Goal: Task Accomplishment & Management: Use online tool/utility

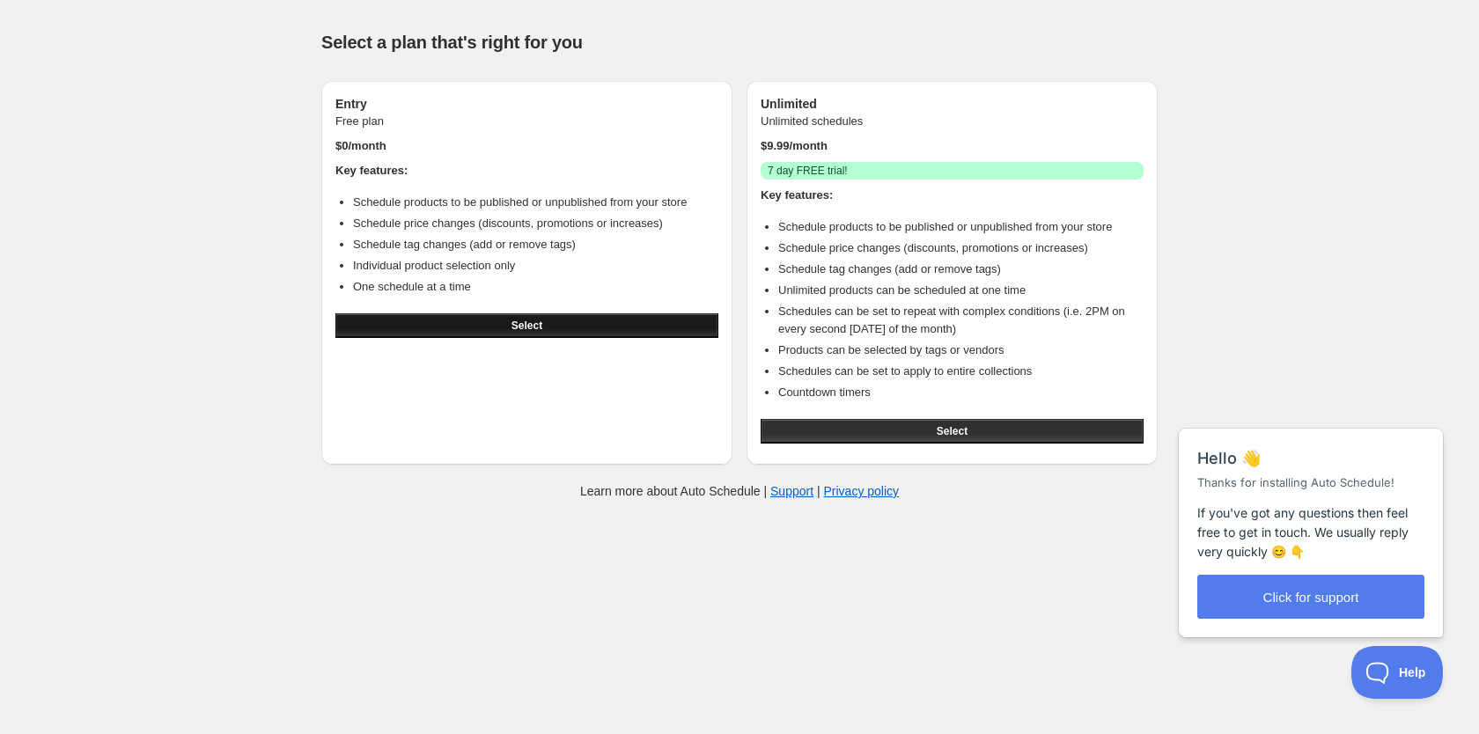
click at [572, 325] on button "Select" at bounding box center [527, 325] width 383 height 25
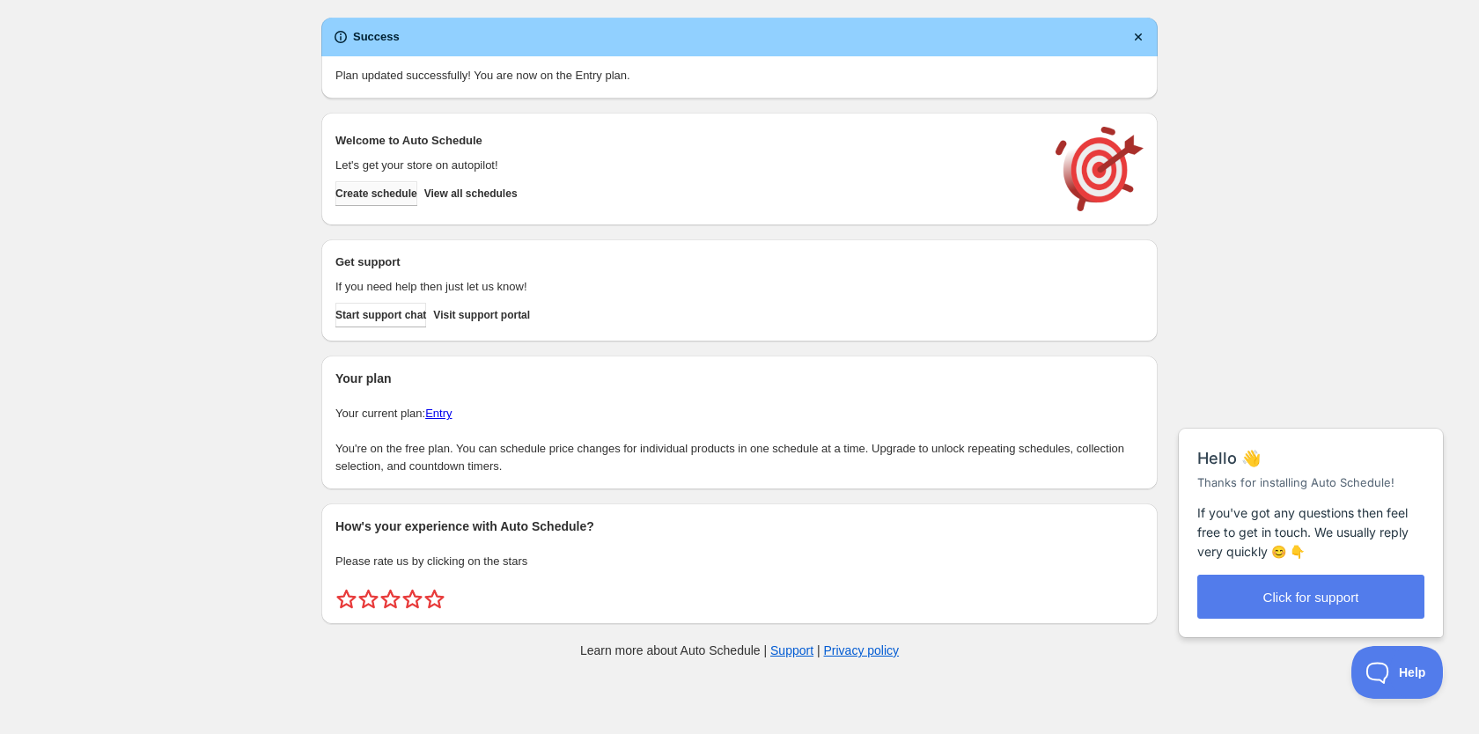
click at [411, 195] on span "Create schedule" at bounding box center [377, 194] width 82 height 14
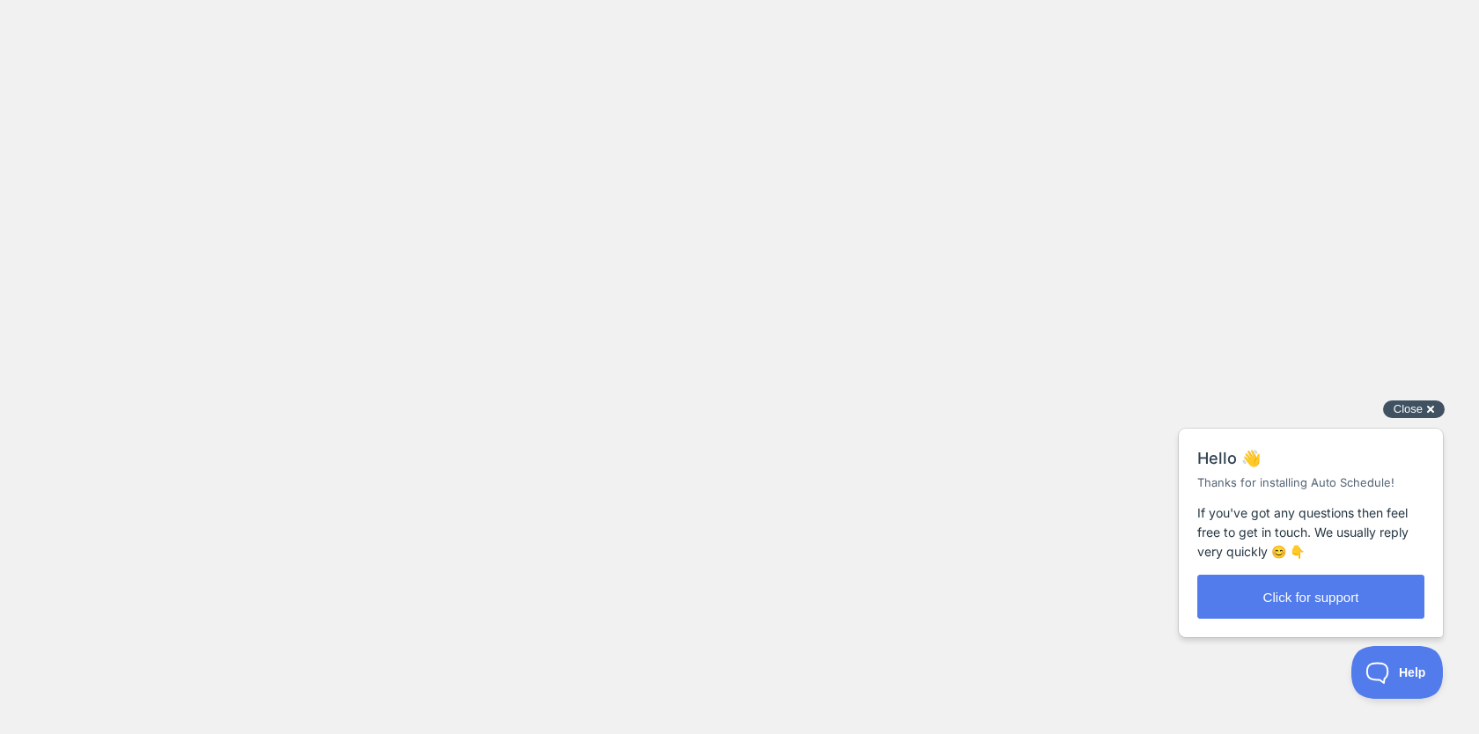
click at [1428, 404] on div "Close cross-small" at bounding box center [1414, 410] width 62 height 18
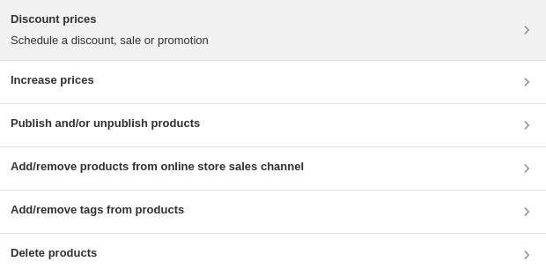
click at [224, 29] on div "Discount prices Schedule a discount, sale or promotion" at bounding box center [273, 30] width 525 height 39
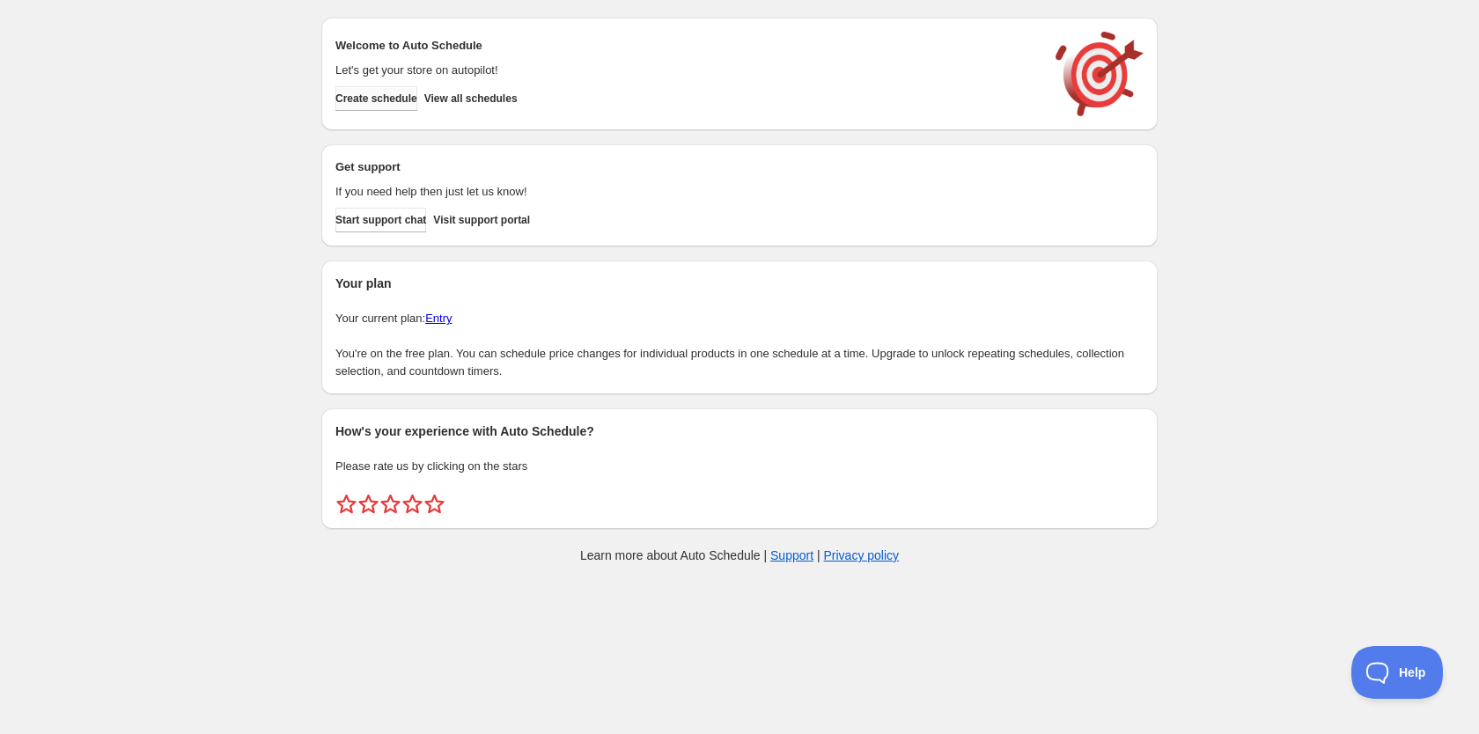
click at [396, 107] on button "Create schedule" at bounding box center [377, 98] width 82 height 25
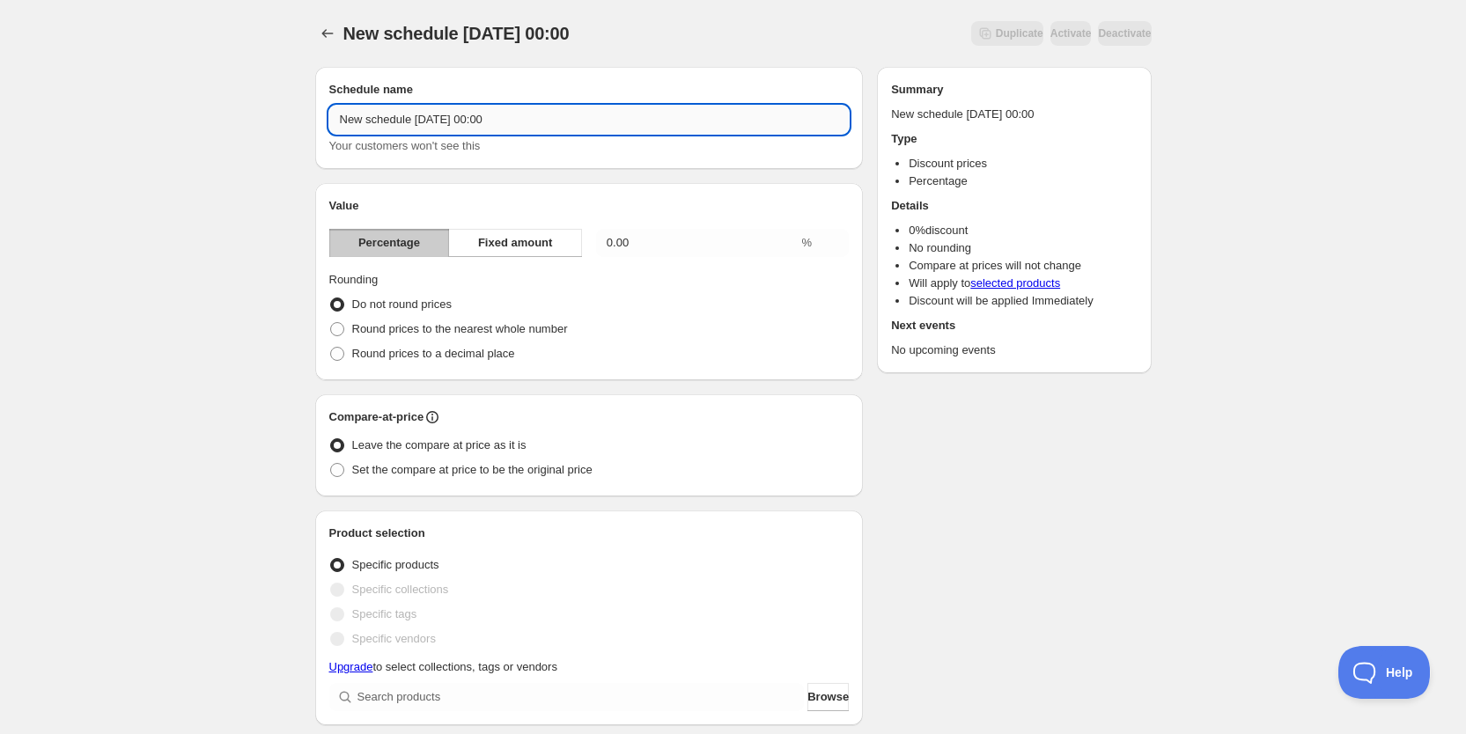
click at [594, 114] on input "New schedule [DATE] 00:00" at bounding box center [589, 120] width 520 height 28
click at [1018, 468] on div "Schedule name New schedule [DATE] 00:00 Your customers won't see this Value Per…" at bounding box center [726, 706] width 851 height 1307
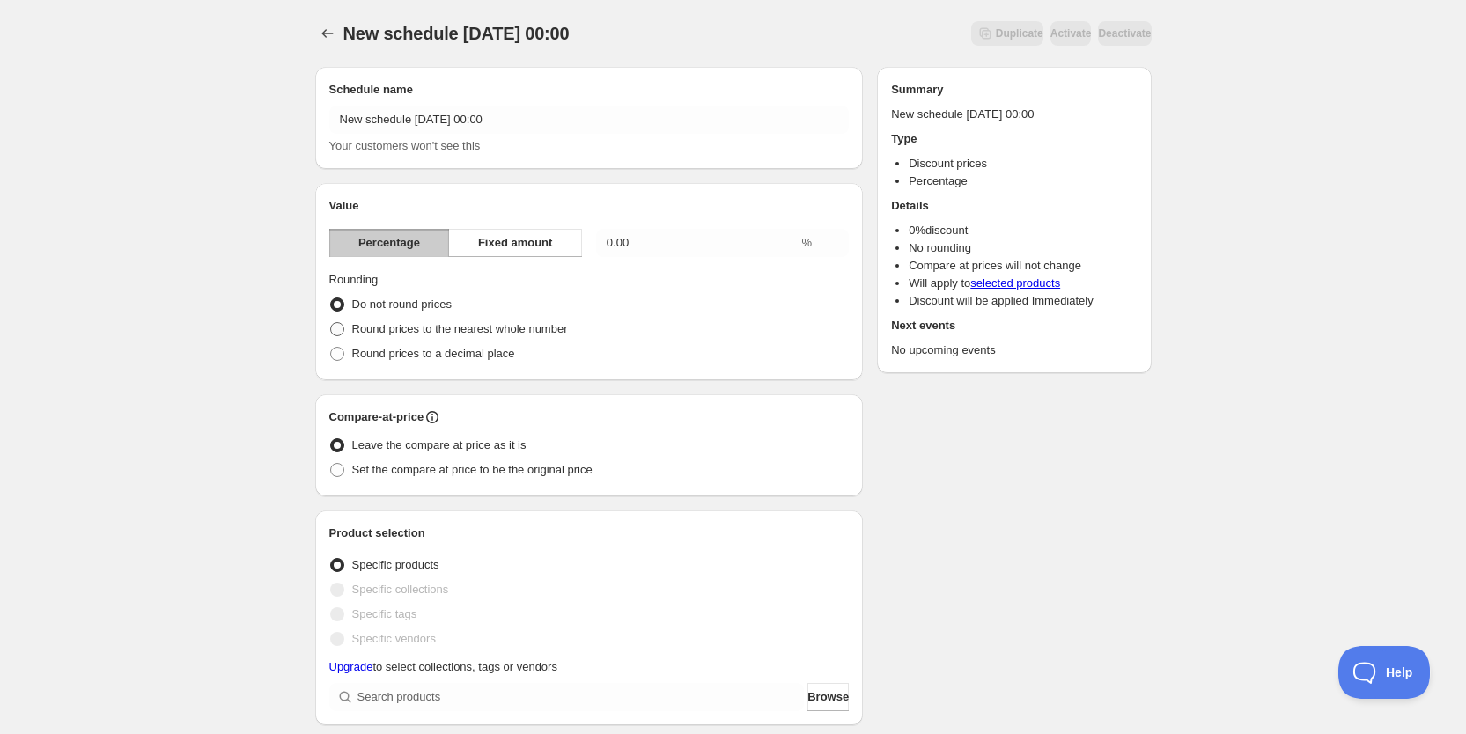
click at [543, 330] on span "Round prices to the nearest whole number" at bounding box center [460, 328] width 216 height 13
click at [331, 323] on input "Round prices to the nearest whole number" at bounding box center [330, 322] width 1 height 1
radio input "true"
click at [432, 303] on span "Do not round prices" at bounding box center [402, 304] width 100 height 13
click at [331, 299] on input "Do not round prices" at bounding box center [330, 298] width 1 height 1
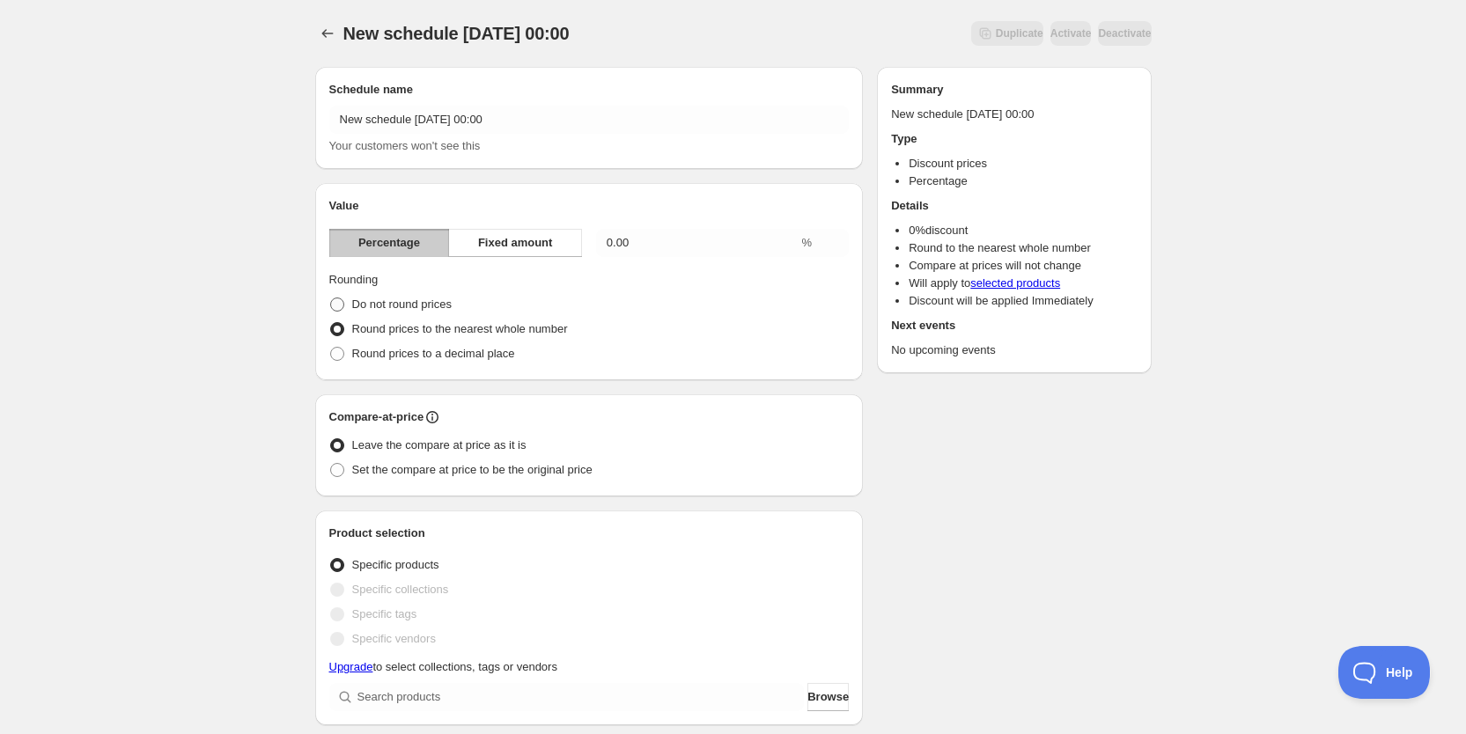
radio input "true"
click at [458, 331] on span "Round prices to the nearest whole number" at bounding box center [460, 328] width 216 height 13
click at [331, 323] on input "Round prices to the nearest whole number" at bounding box center [330, 322] width 1 height 1
radio input "true"
click at [455, 307] on div "Do not round prices" at bounding box center [589, 304] width 520 height 25
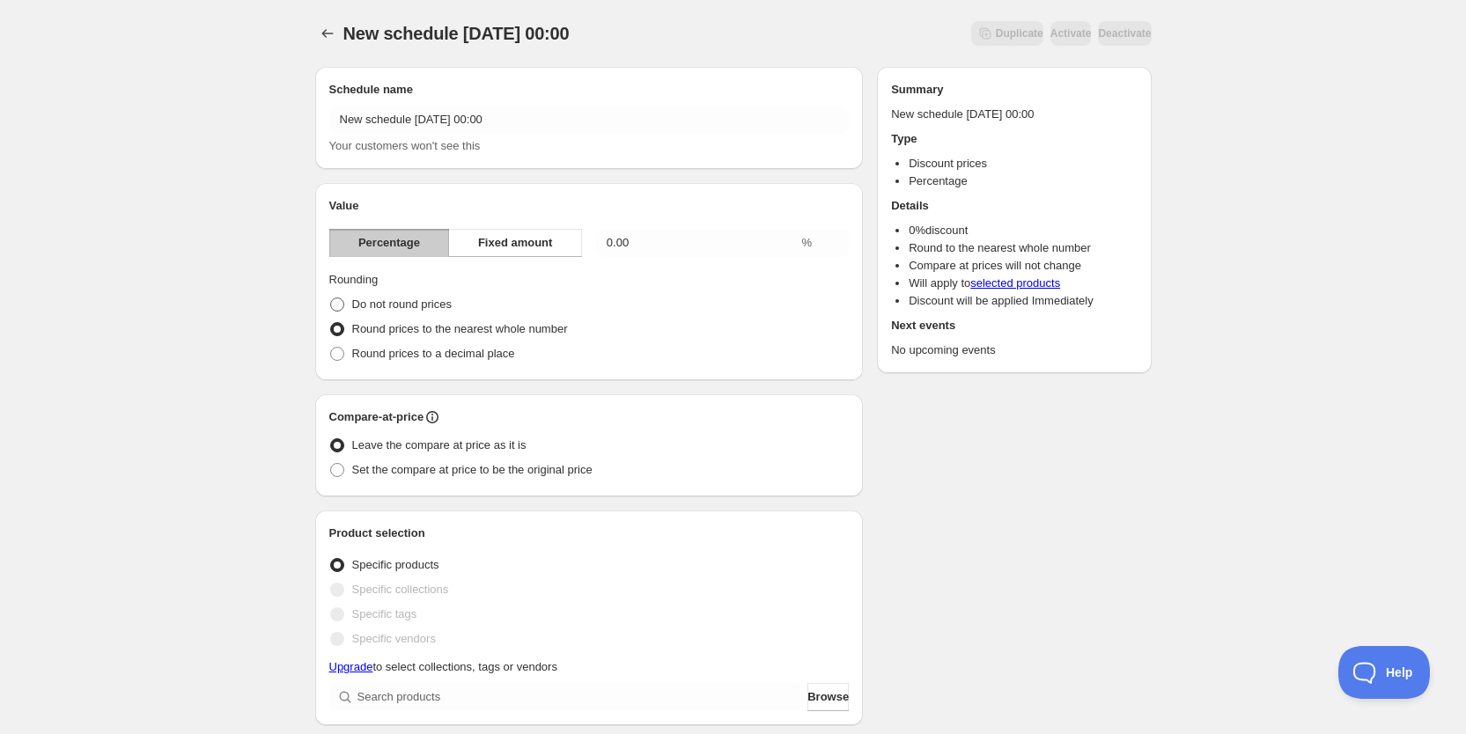
click at [448, 309] on span "Do not round prices" at bounding box center [402, 304] width 100 height 13
click at [331, 299] on input "Do not round prices" at bounding box center [330, 298] width 1 height 1
radio input "true"
click at [448, 342] on label "Round prices to a decimal place" at bounding box center [422, 354] width 186 height 25
click at [331, 347] on input "Round prices to a decimal place" at bounding box center [330, 347] width 1 height 1
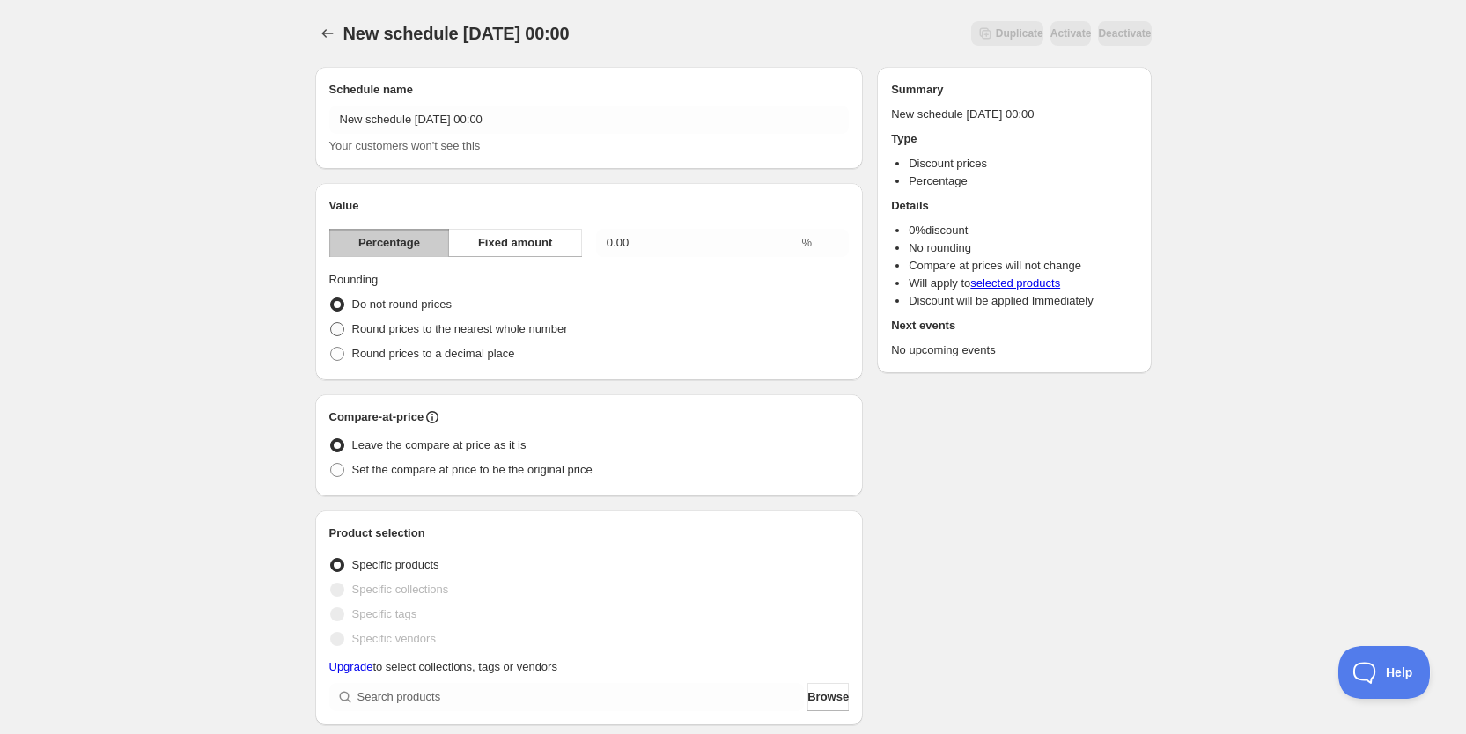
radio input "true"
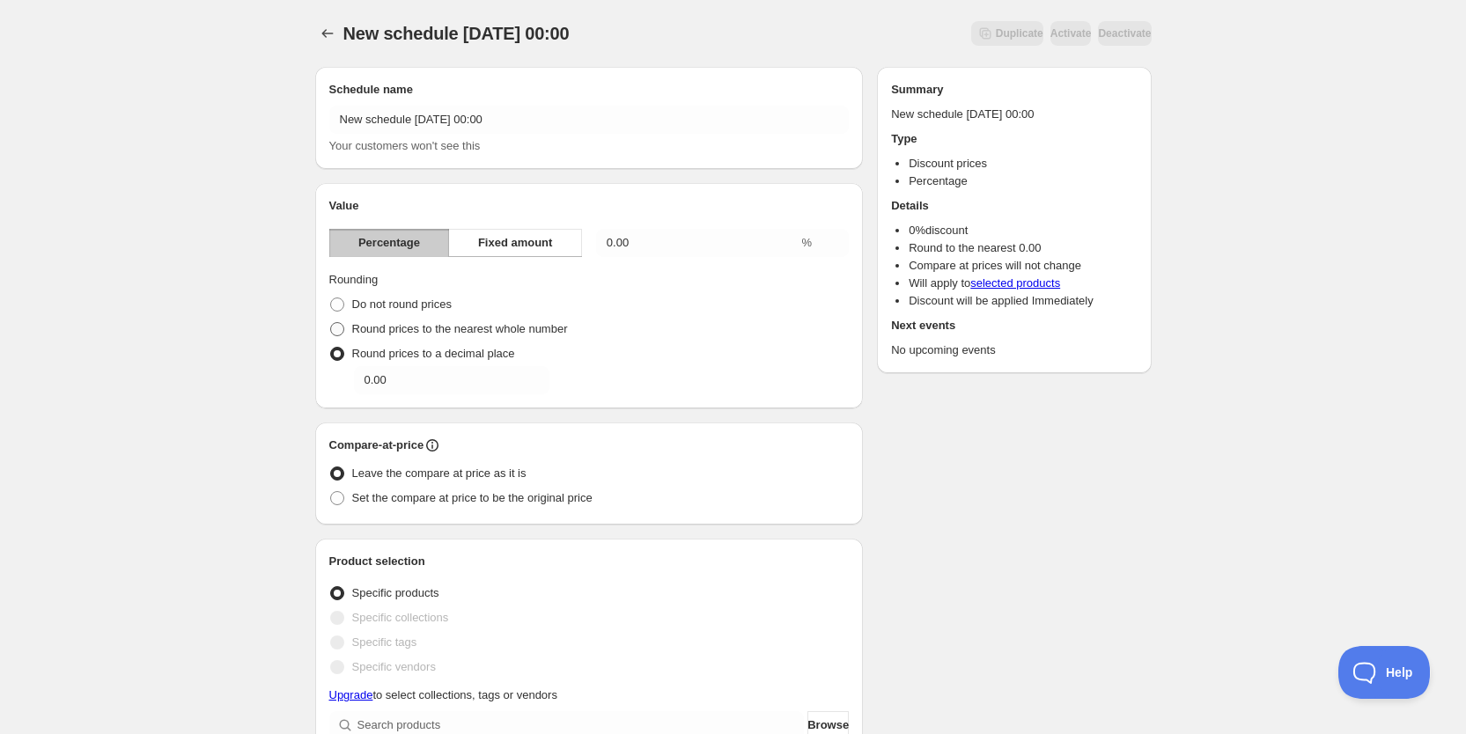
click at [454, 334] on span "Round prices to the nearest whole number" at bounding box center [460, 328] width 216 height 13
click at [331, 323] on input "Round prices to the nearest whole number" at bounding box center [330, 322] width 1 height 1
radio input "true"
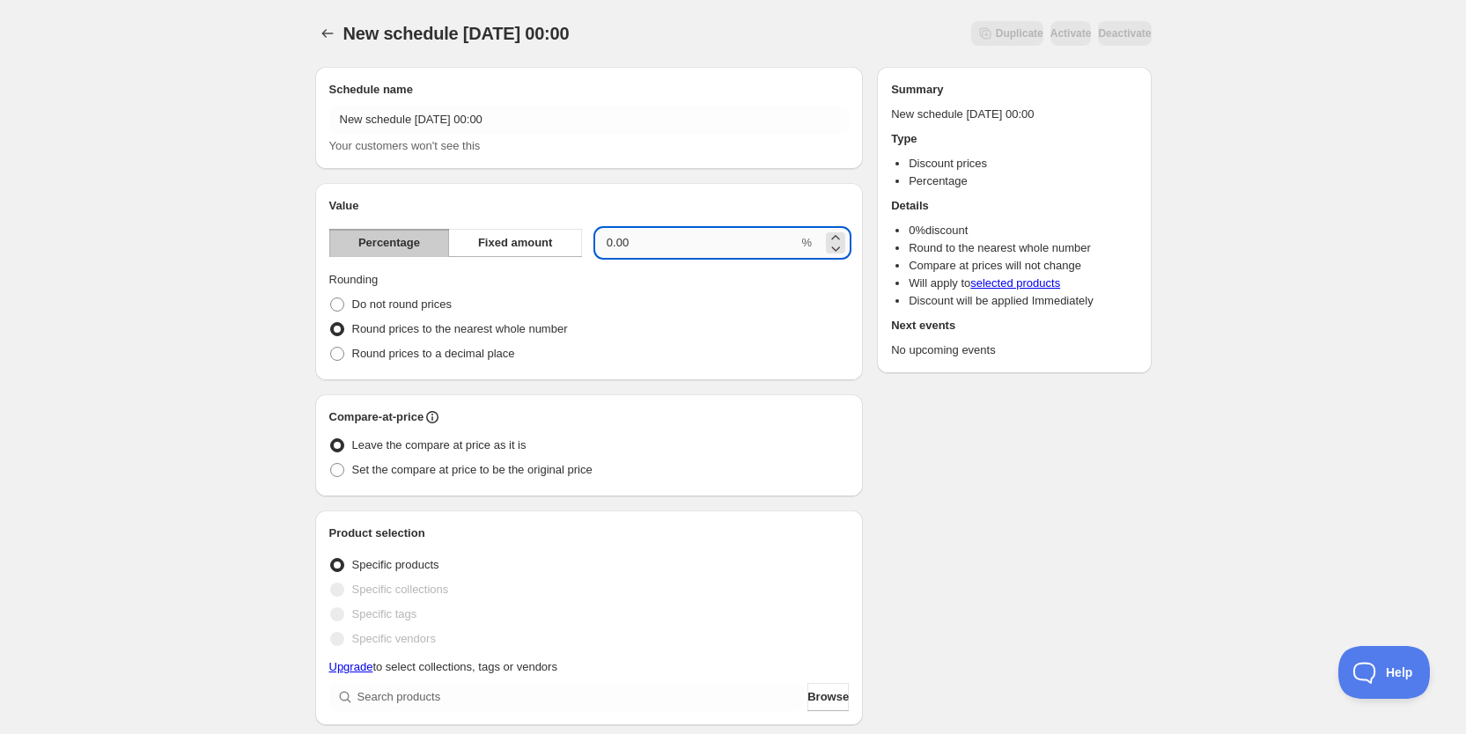
click at [667, 245] on input "0.00" at bounding box center [697, 243] width 203 height 28
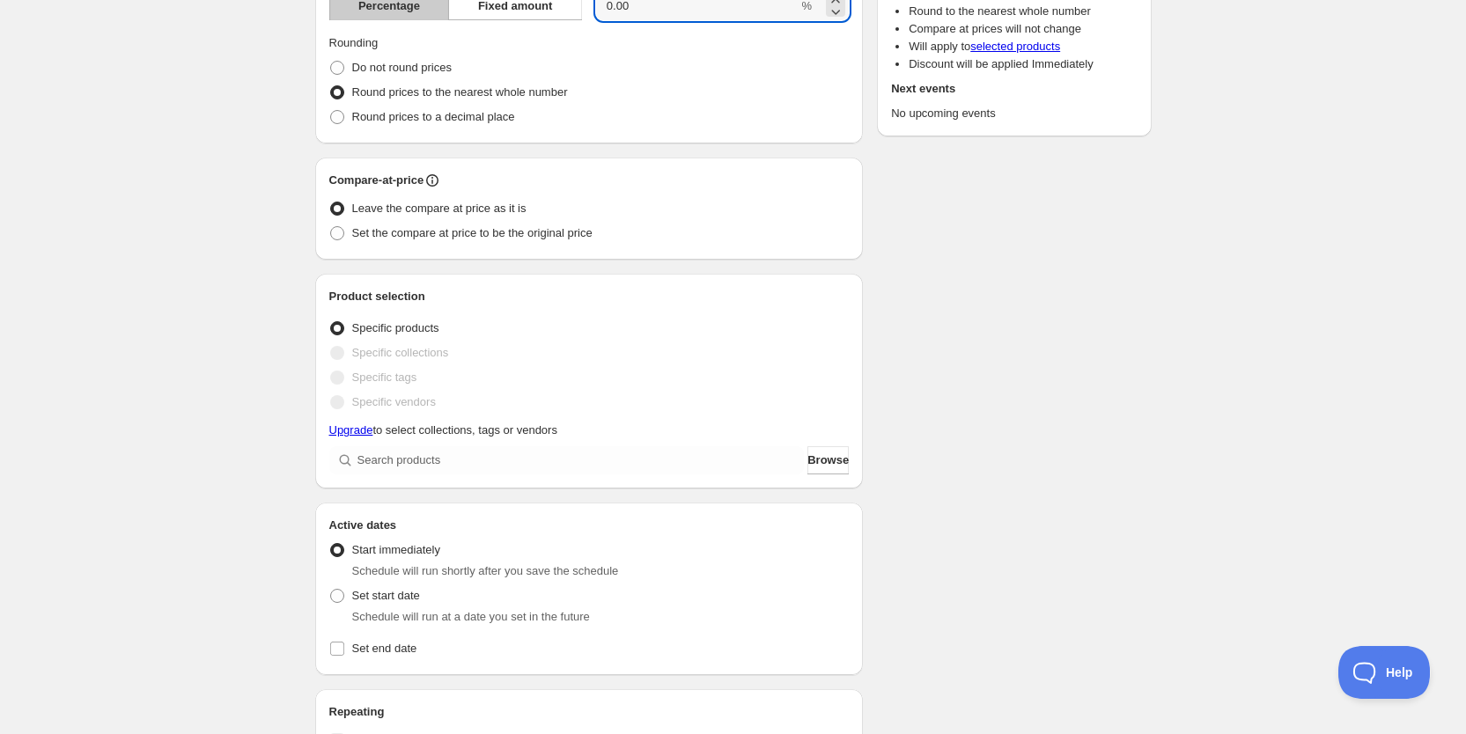
scroll to position [238, 0]
click at [370, 357] on span "Specific collections" at bounding box center [400, 351] width 97 height 13
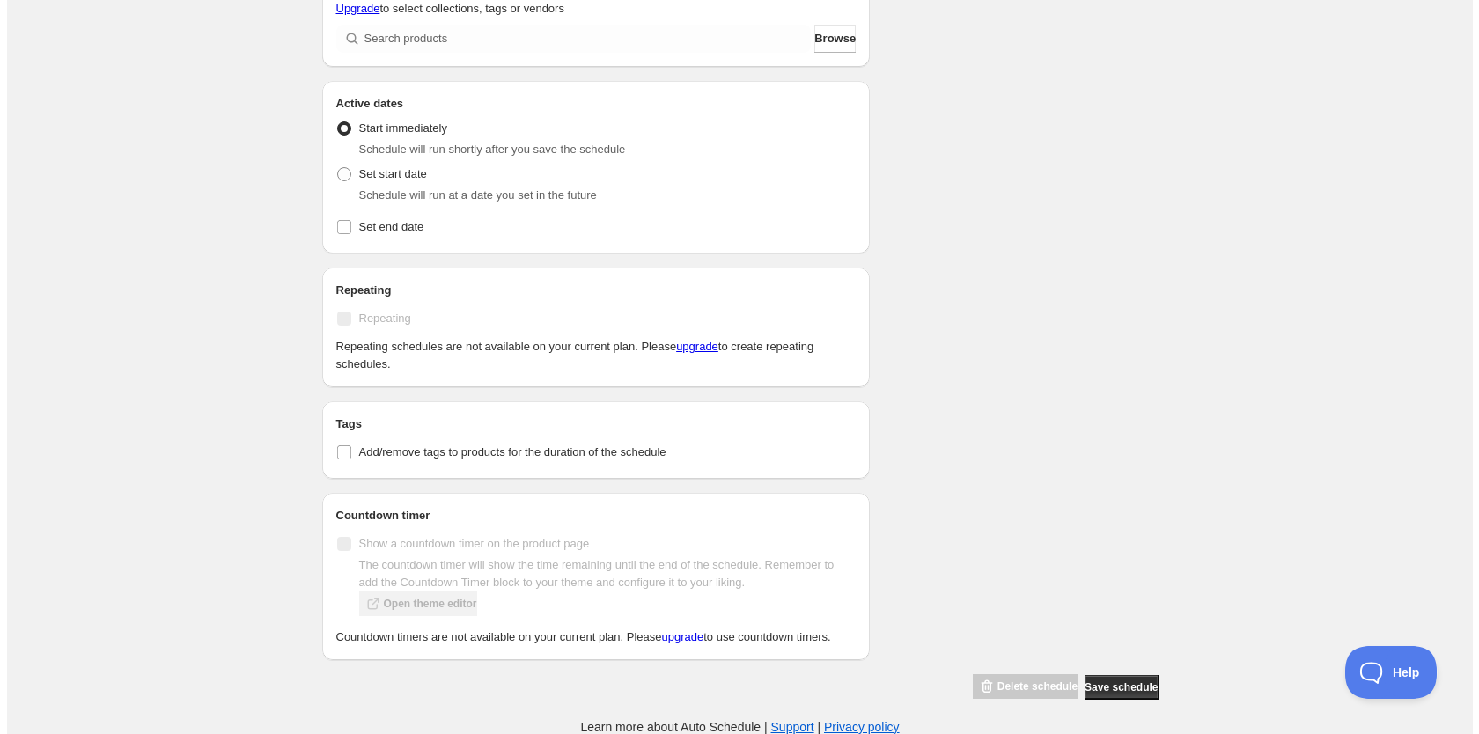
scroll to position [0, 0]
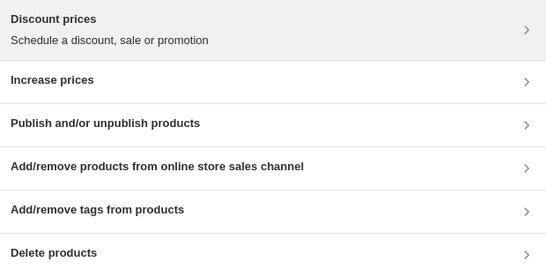
click at [471, 31] on div "Discount prices Schedule a discount, sale or promotion" at bounding box center [273, 30] width 525 height 39
